Goal: Task Accomplishment & Management: Manage account settings

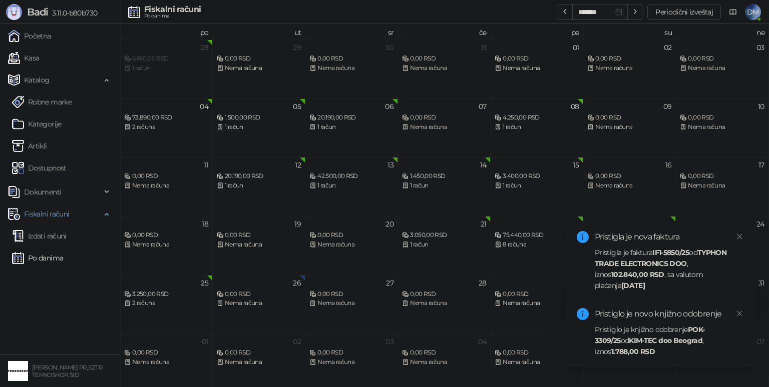
click at [47, 147] on link "Artikli" at bounding box center [29, 146] width 35 height 20
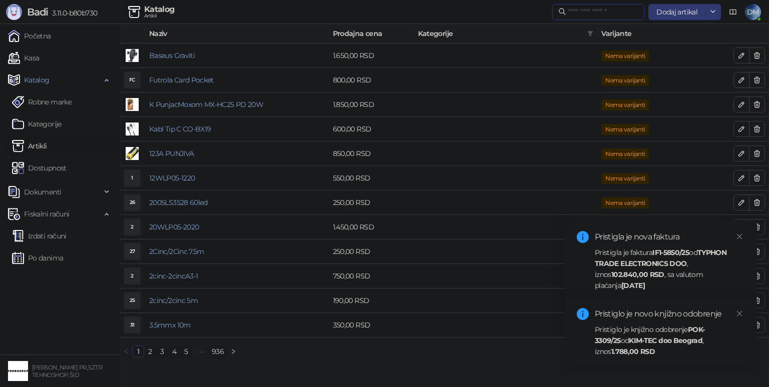
click at [584, 10] on input "text" at bounding box center [603, 12] width 70 height 11
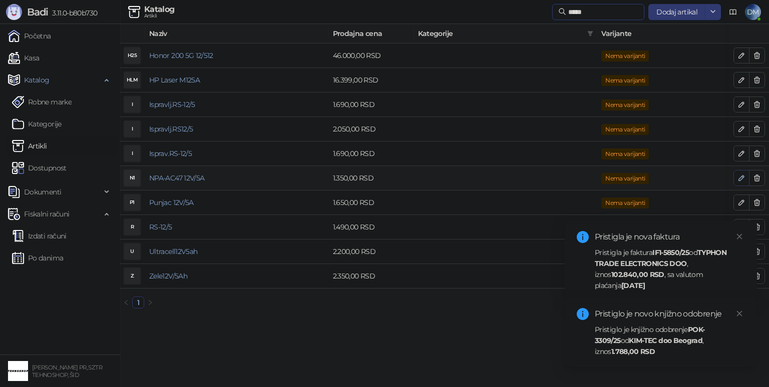
type input "*****"
click at [737, 177] on icon "button" at bounding box center [741, 178] width 8 height 8
